Goal: Task Accomplishment & Management: Complete application form

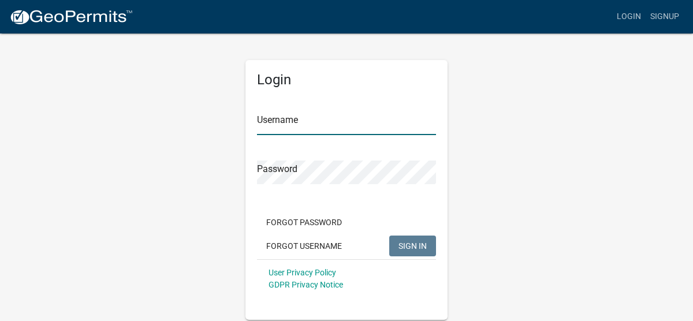
click at [306, 121] on input "Username" at bounding box center [346, 123] width 179 height 24
type input "B"
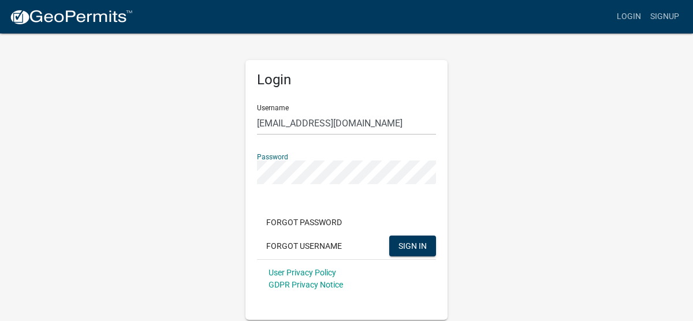
click at [389, 236] on button "SIGN IN" at bounding box center [412, 246] width 47 height 21
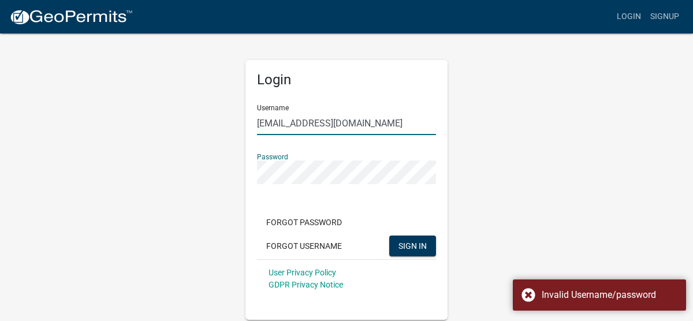
click at [391, 125] on input "[EMAIL_ADDRESS][DOMAIN_NAME]" at bounding box center [346, 123] width 179 height 24
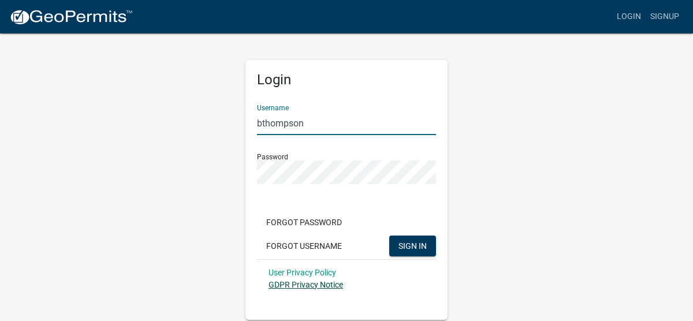
type input "bthompson"
click at [333, 282] on link "GDPR Privacy Notice" at bounding box center [306, 284] width 75 height 9
